Goal: Use online tool/utility: Utilize a website feature to perform a specific function

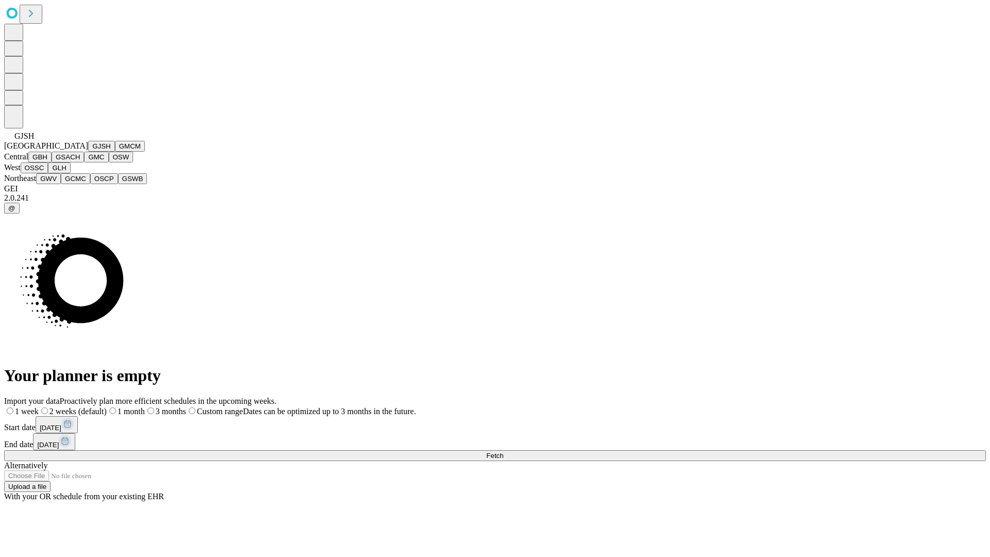
click at [88, 152] on button "GJSH" at bounding box center [101, 146] width 27 height 11
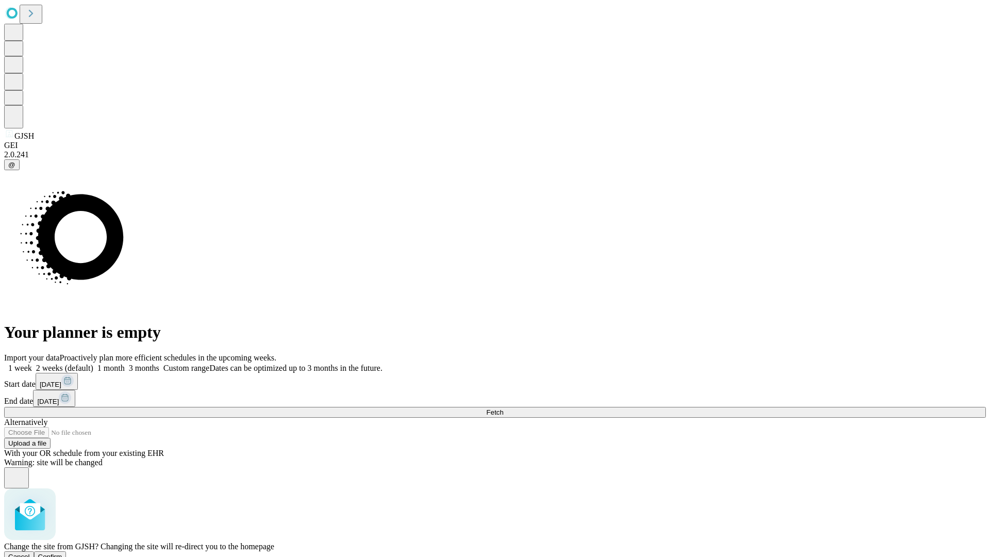
click at [62, 553] on span "Confirm" at bounding box center [50, 557] width 24 height 8
click at [32, 364] on label "1 week" at bounding box center [18, 368] width 28 height 9
click at [503, 408] on span "Fetch" at bounding box center [494, 412] width 17 height 8
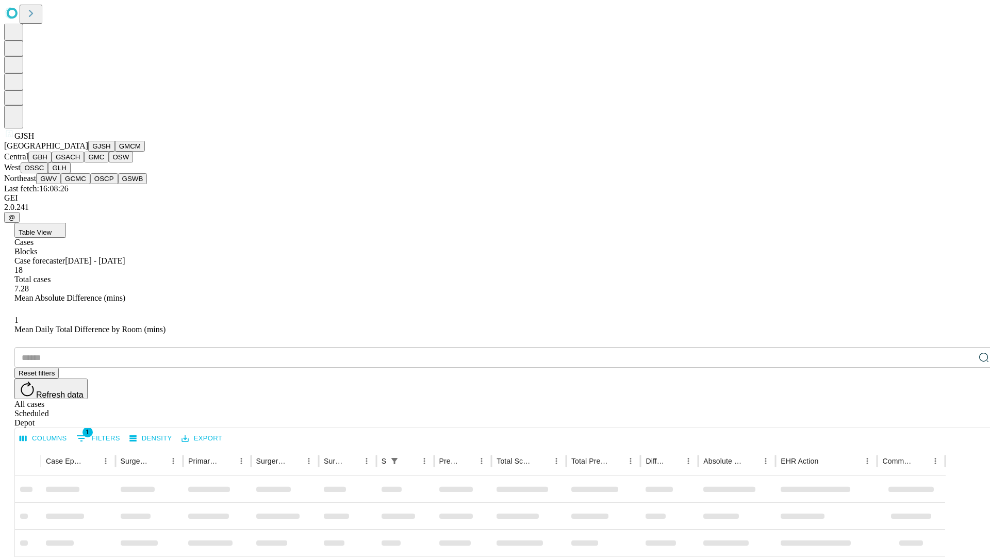
click at [115, 152] on button "GMCM" at bounding box center [130, 146] width 30 height 11
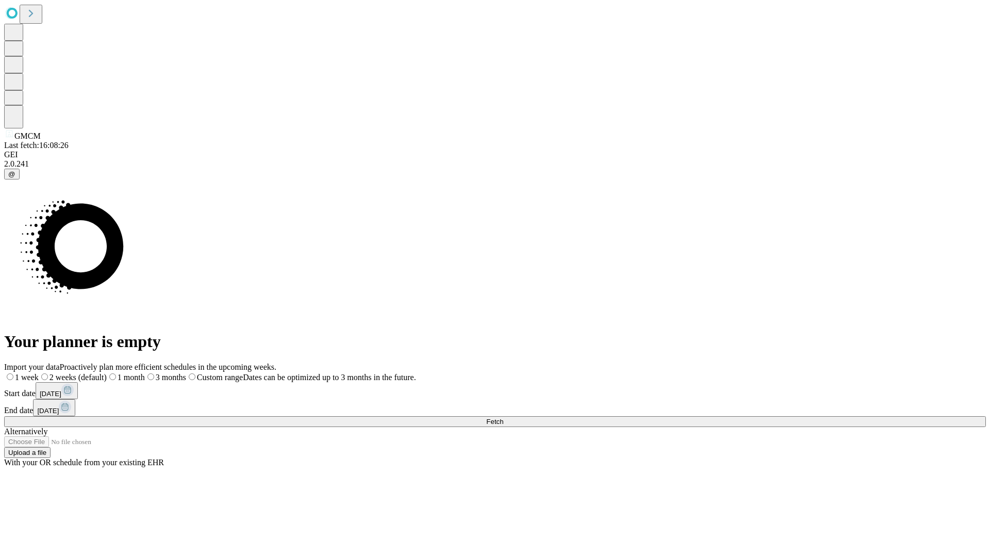
click at [39, 373] on label "1 week" at bounding box center [21, 377] width 35 height 9
click at [503, 418] on span "Fetch" at bounding box center [494, 422] width 17 height 8
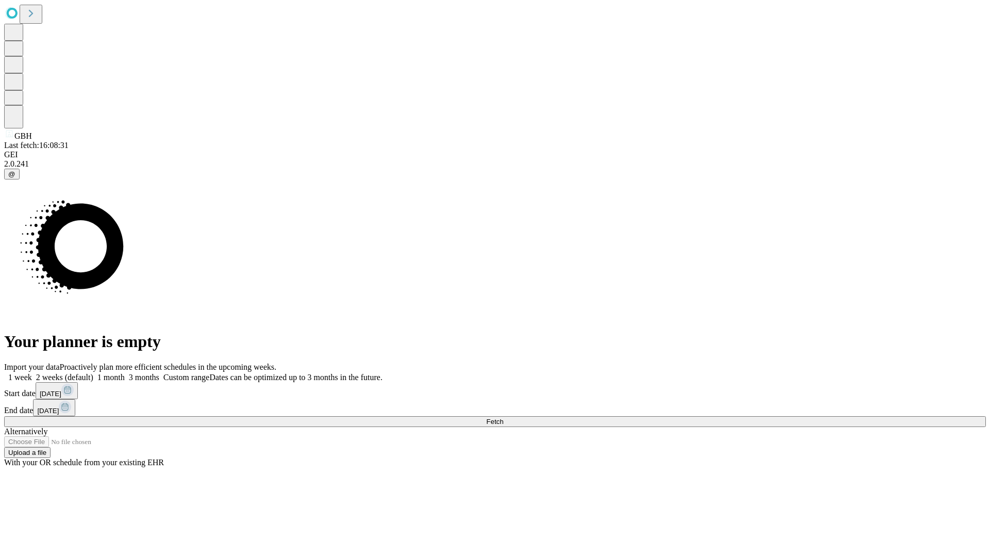
click at [32, 373] on label "1 week" at bounding box center [18, 377] width 28 height 9
click at [503, 418] on span "Fetch" at bounding box center [494, 422] width 17 height 8
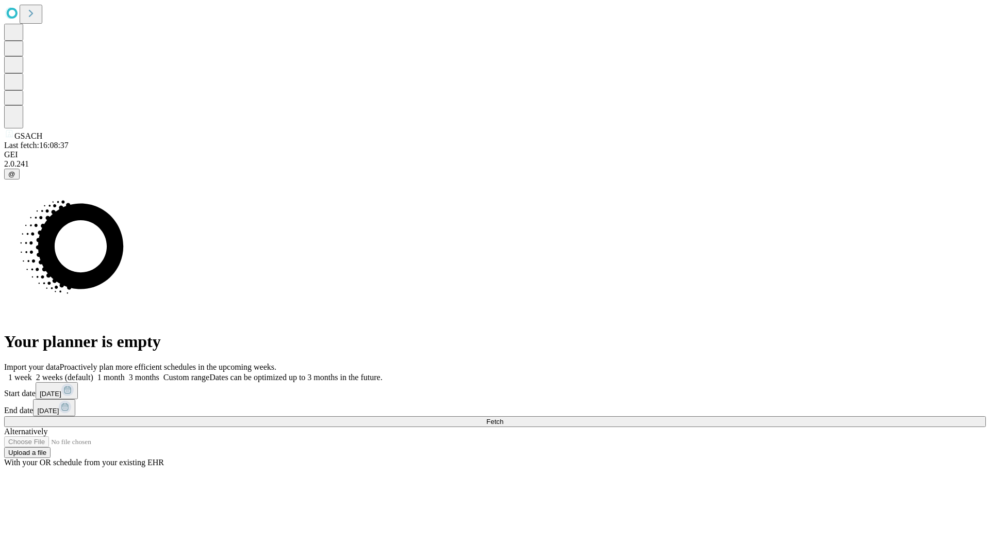
click at [503, 418] on span "Fetch" at bounding box center [494, 422] width 17 height 8
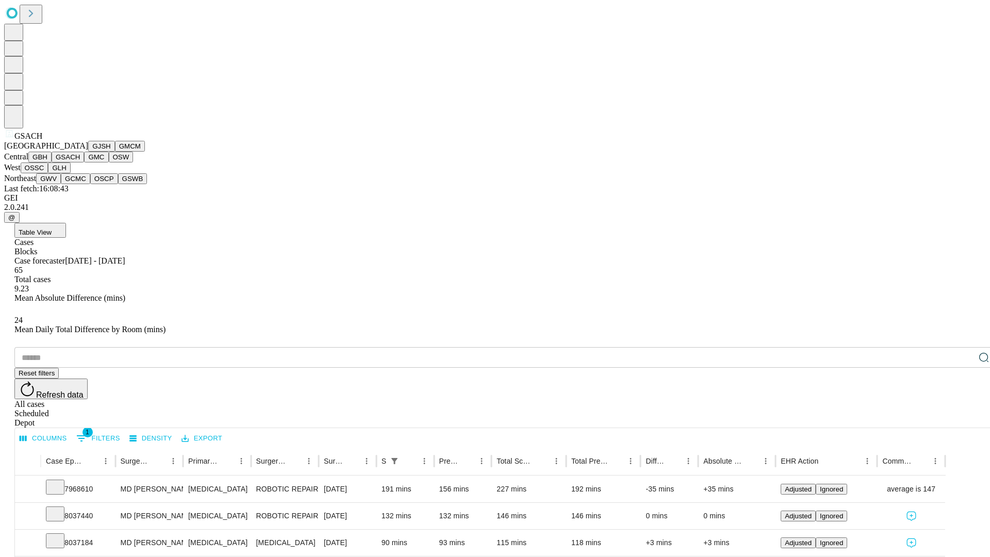
click at [84, 162] on button "GMC" at bounding box center [96, 157] width 24 height 11
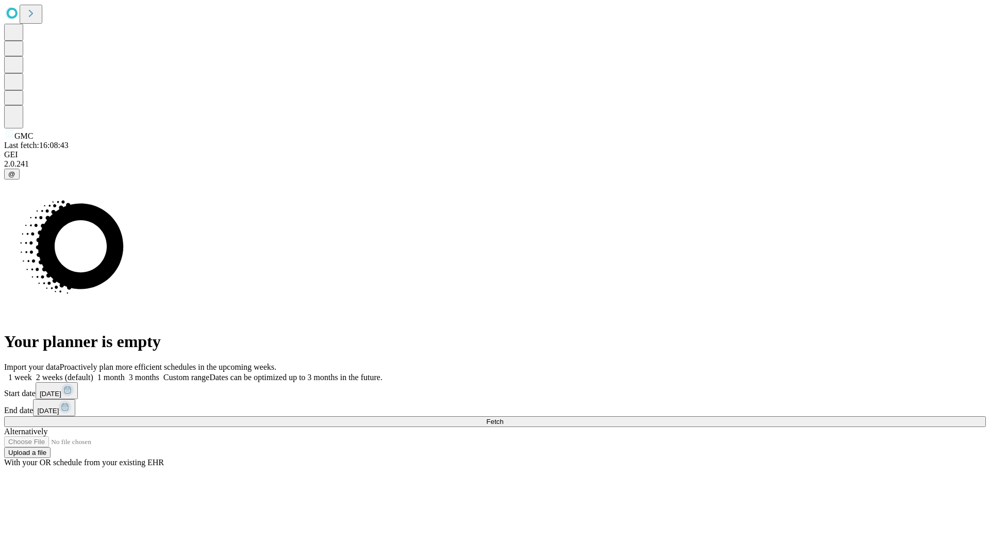
click at [503, 418] on span "Fetch" at bounding box center [494, 422] width 17 height 8
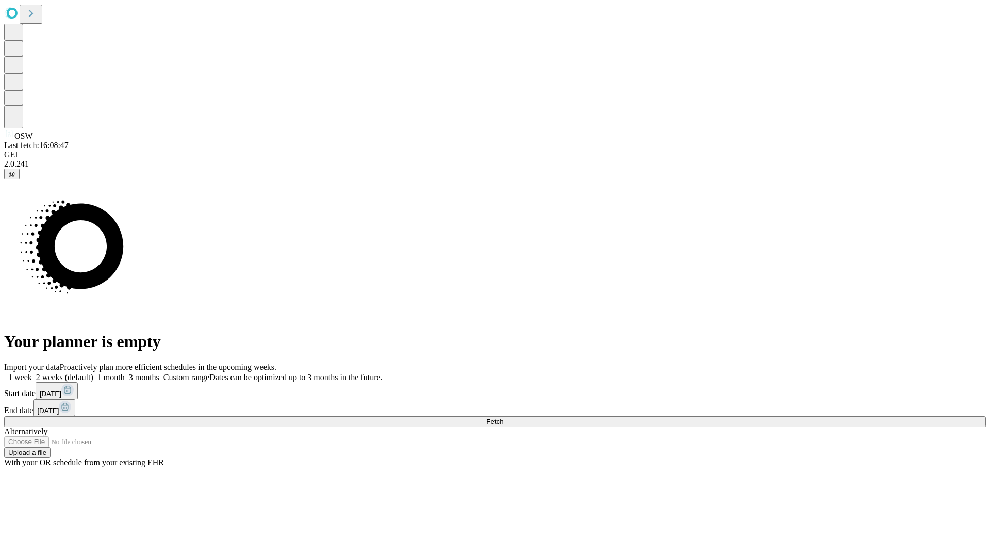
click at [32, 373] on label "1 week" at bounding box center [18, 377] width 28 height 9
click at [503, 418] on span "Fetch" at bounding box center [494, 422] width 17 height 8
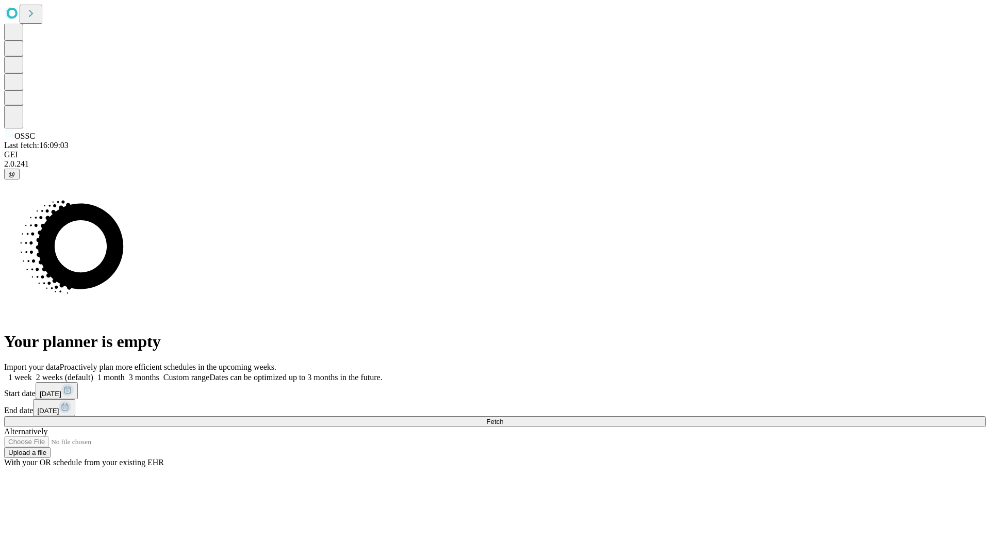
click at [32, 373] on label "1 week" at bounding box center [18, 377] width 28 height 9
click at [503, 418] on span "Fetch" at bounding box center [494, 422] width 17 height 8
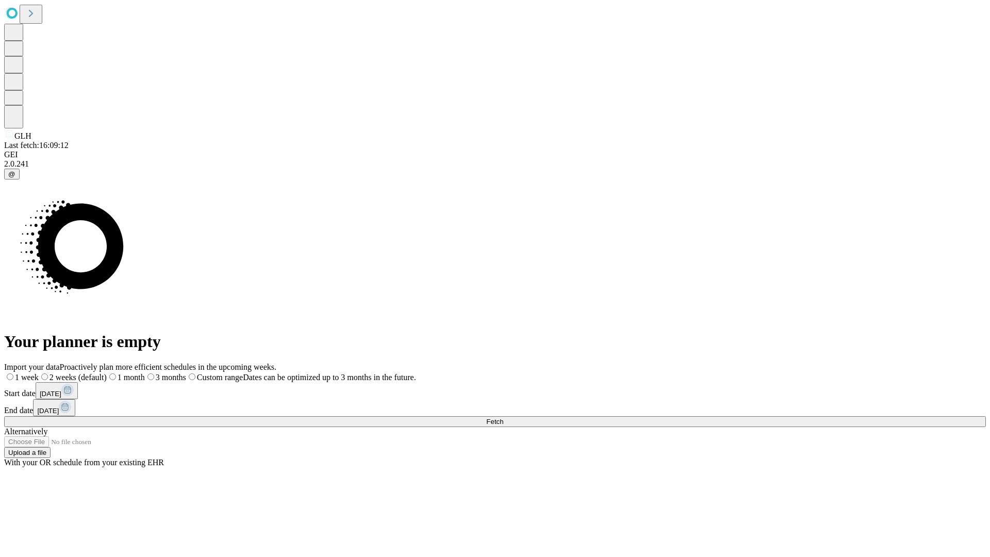
click at [39, 373] on label "1 week" at bounding box center [21, 377] width 35 height 9
click at [503, 418] on span "Fetch" at bounding box center [494, 422] width 17 height 8
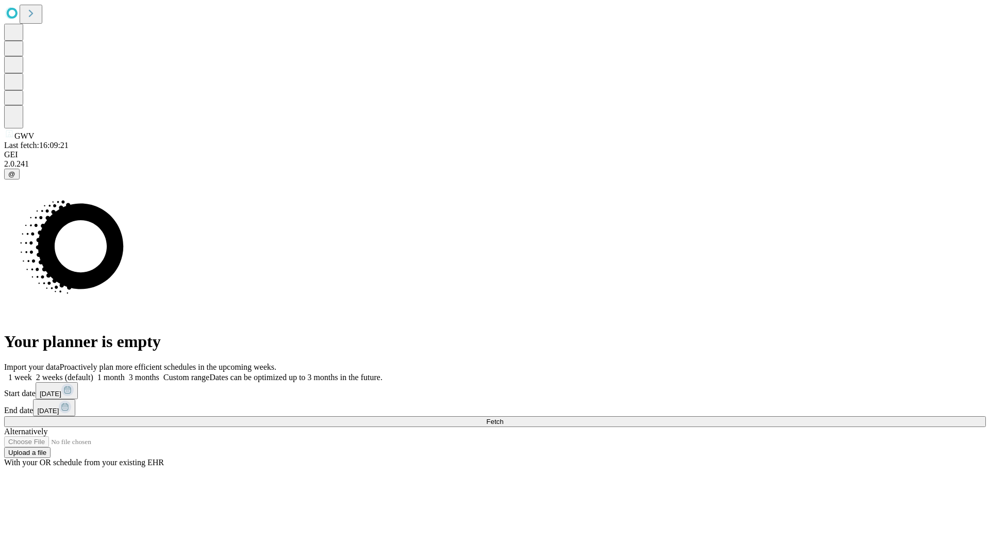
click at [32, 373] on label "1 week" at bounding box center [18, 377] width 28 height 9
click at [503, 418] on span "Fetch" at bounding box center [494, 422] width 17 height 8
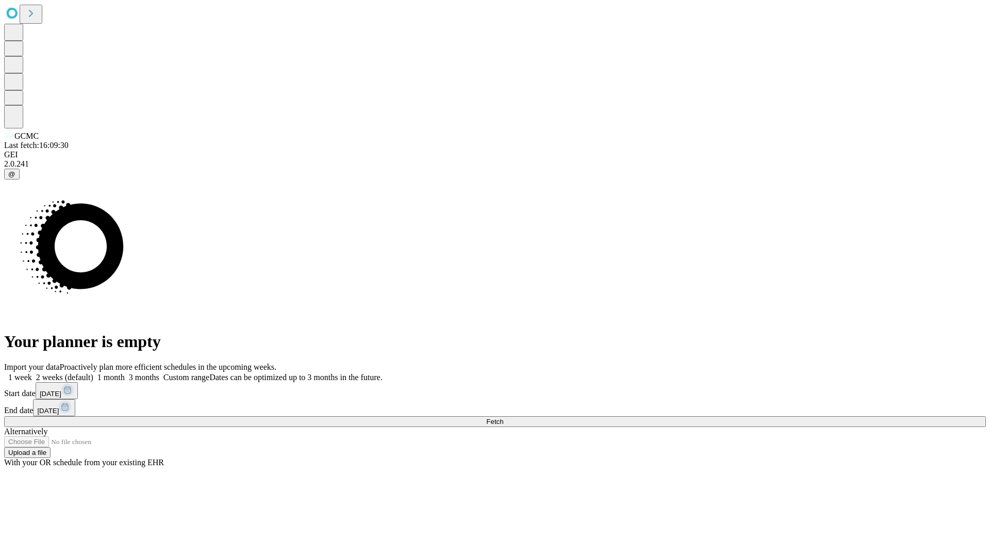
click at [32, 373] on label "1 week" at bounding box center [18, 377] width 28 height 9
click at [503, 418] on span "Fetch" at bounding box center [494, 422] width 17 height 8
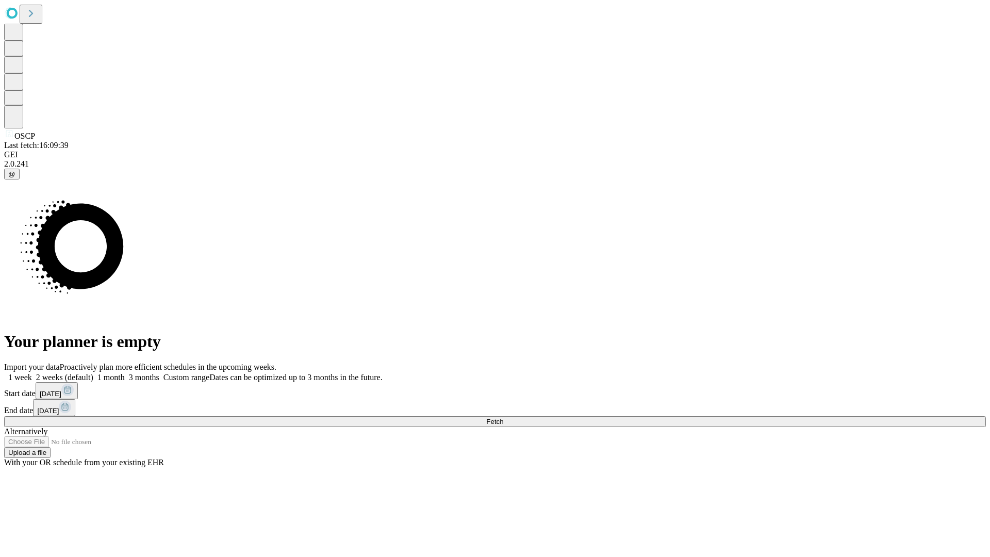
click at [32, 373] on label "1 week" at bounding box center [18, 377] width 28 height 9
click at [503, 418] on span "Fetch" at bounding box center [494, 422] width 17 height 8
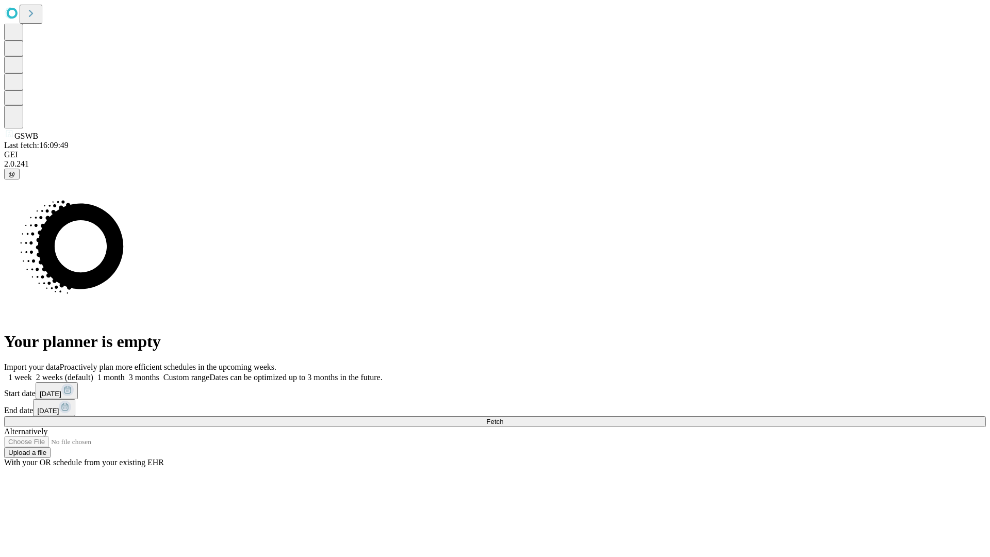
click at [32, 373] on label "1 week" at bounding box center [18, 377] width 28 height 9
click at [503, 418] on span "Fetch" at bounding box center [494, 422] width 17 height 8
